Goal: Find specific page/section: Find specific page/section

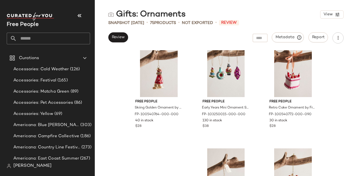
scroll to position [310, 0]
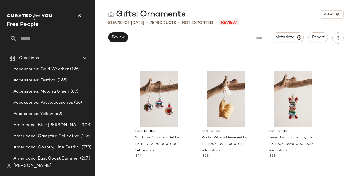
click at [107, 95] on div "Free People Skiing Golden Ornament by Free People FP-100540764-000-000 40 in st…" at bounding box center [226, 113] width 262 height 126
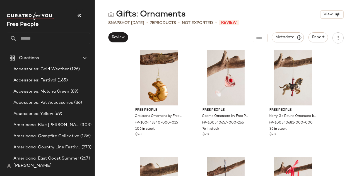
scroll to position [547, 0]
click at [152, 71] on div "#16" at bounding box center [159, 77] width 56 height 56
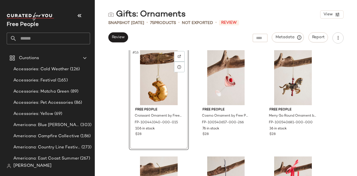
click at [143, 95] on div "#16" at bounding box center [159, 77] width 56 height 56
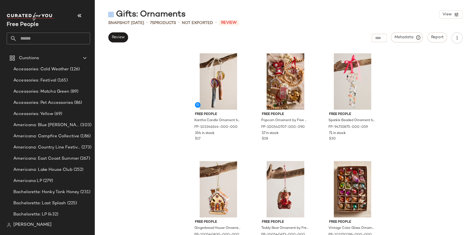
drag, startPoint x: 117, startPoint y: 14, endPoint x: 189, endPoint y: 13, distance: 72.5
click at [189, 13] on div "Gifts: Ornaments View" at bounding box center [285, 14] width 381 height 11
click at [184, 15] on div "Gifts: Ornaments" at bounding box center [147, 14] width 78 height 11
click at [178, 14] on div "Gifts: Ornaments" at bounding box center [147, 14] width 78 height 11
drag, startPoint x: 189, startPoint y: 16, endPoint x: 140, endPoint y: 18, distance: 49.4
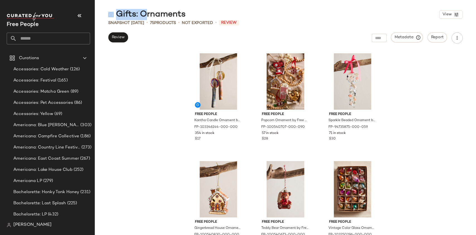
click at [140, 18] on div "Gifts: Ornaments View" at bounding box center [285, 14] width 381 height 11
click at [140, 18] on div "Gifts: Ornaments" at bounding box center [147, 14] width 78 height 11
drag, startPoint x: 118, startPoint y: 15, endPoint x: 187, endPoint y: 16, distance: 68.9
click at [187, 16] on div "Gifts: Ornaments View" at bounding box center [285, 14] width 381 height 11
click at [175, 18] on div "Gifts: Ornaments" at bounding box center [147, 14] width 78 height 11
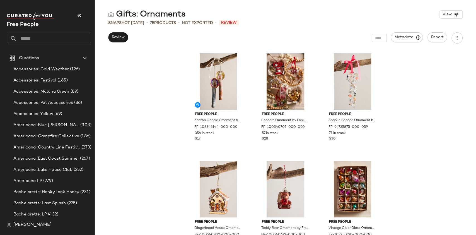
click at [175, 18] on div "Gifts: Ornaments" at bounding box center [147, 14] width 78 height 11
copy div "Gifts: Ornaments"
